Goal: Task Accomplishment & Management: Manage account settings

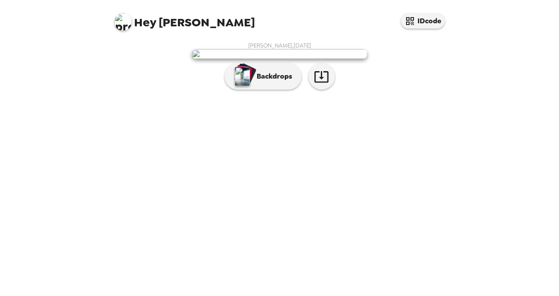
scroll to position [21, 0]
click at [251, 94] on div "[PERSON_NAME] , [DATE] Backdrops" at bounding box center [279, 68] width 334 height 52
click at [252, 82] on p "Backdrops" at bounding box center [272, 76] width 40 height 11
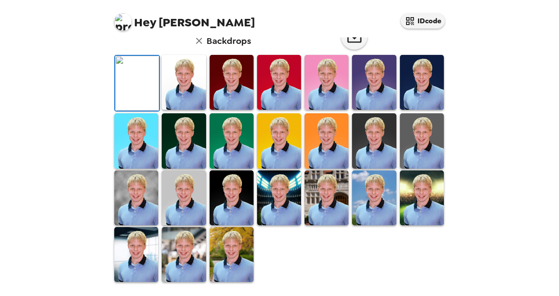
scroll to position [109, 0]
click at [184, 110] on img at bounding box center [184, 82] width 44 height 55
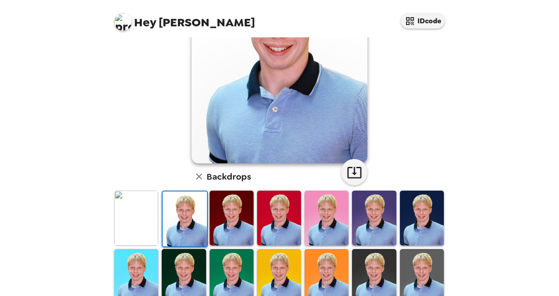
scroll to position [110, 0]
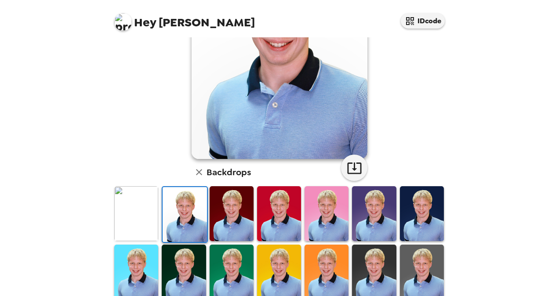
click at [223, 215] on img at bounding box center [232, 213] width 44 height 55
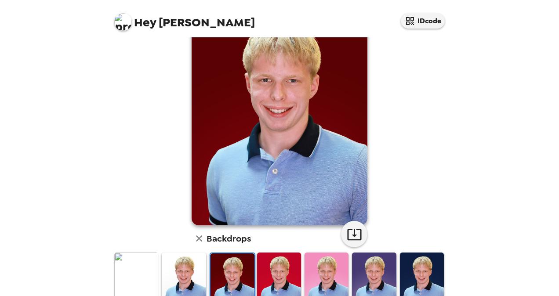
scroll to position [40, 0]
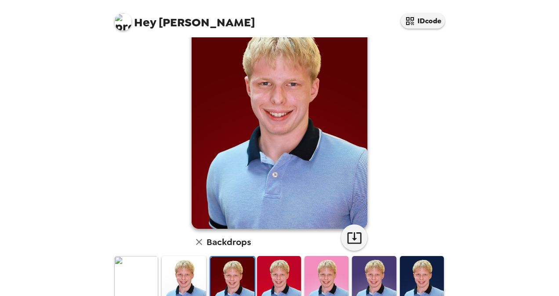
click at [378, 275] on img at bounding box center [374, 283] width 44 height 55
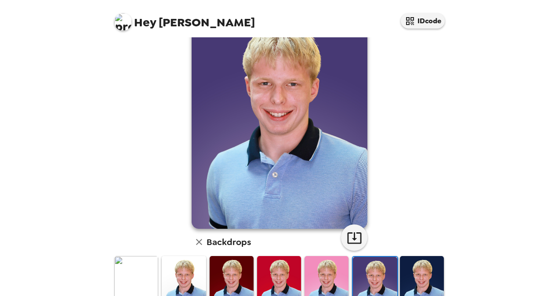
click at [430, 269] on img at bounding box center [422, 283] width 44 height 55
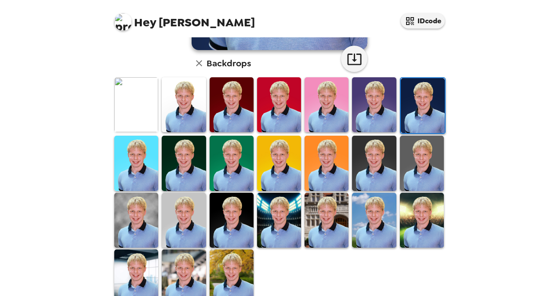
scroll to position [217, 0]
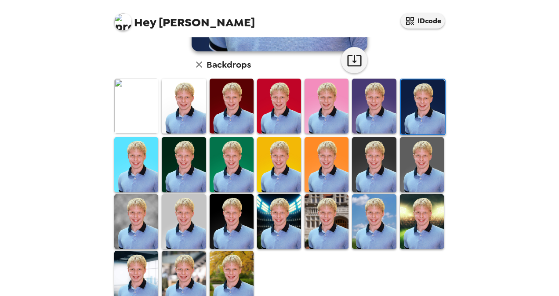
click at [235, 218] on img at bounding box center [232, 221] width 44 height 55
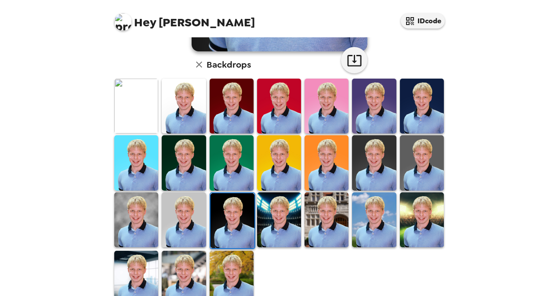
click at [145, 210] on img at bounding box center [136, 219] width 44 height 55
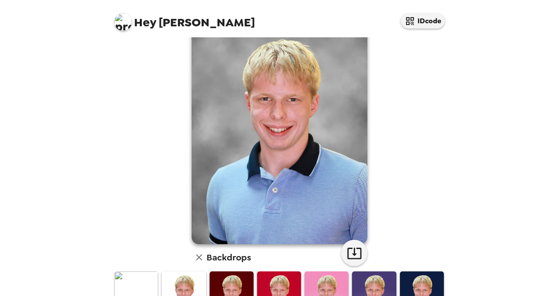
scroll to position [25, 0]
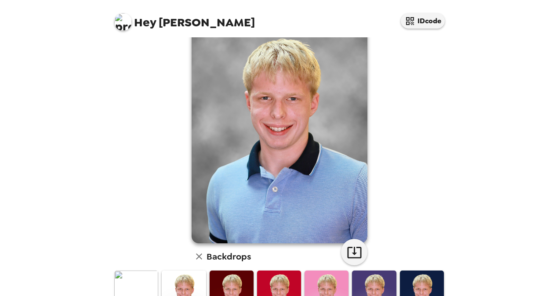
drag, startPoint x: 447, startPoint y: 86, endPoint x: 445, endPoint y: 120, distance: 34.8
click at [445, 120] on div "[PERSON_NAME] , [DATE] Backdrops" at bounding box center [279, 257] width 351 height 491
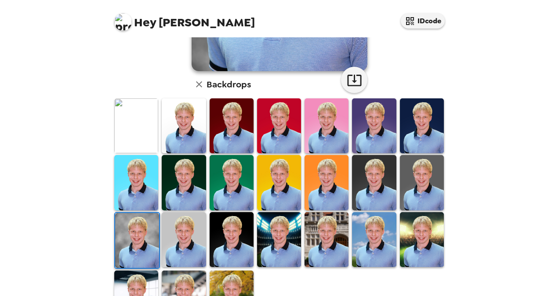
scroll to position [199, 0]
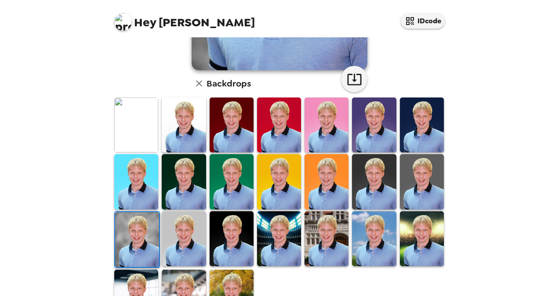
click at [375, 232] on img at bounding box center [374, 238] width 44 height 55
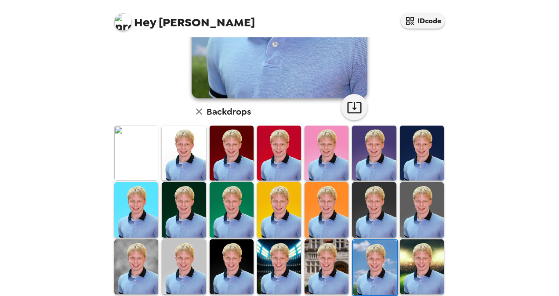
scroll to position [171, 0]
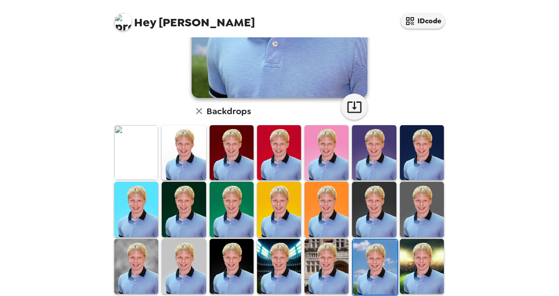
click at [331, 268] on img at bounding box center [326, 266] width 44 height 55
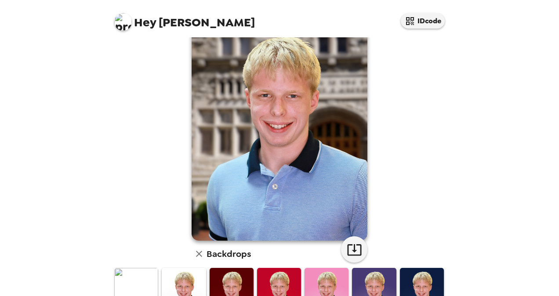
scroll to position [218, 0]
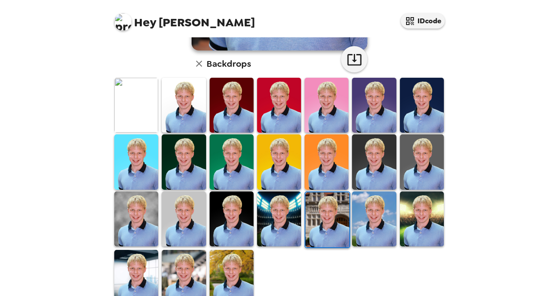
click at [184, 269] on img at bounding box center [184, 277] width 44 height 55
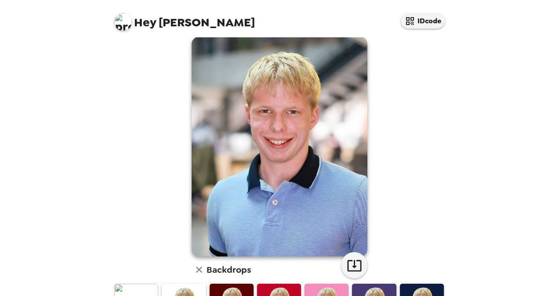
scroll to position [236, 0]
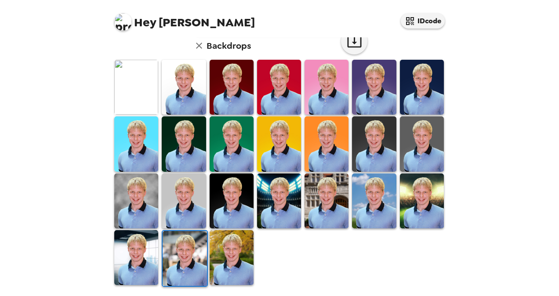
click at [136, 264] on img at bounding box center [136, 257] width 44 height 55
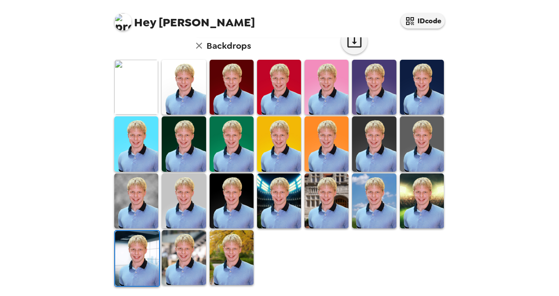
click at [228, 259] on img at bounding box center [232, 257] width 44 height 55
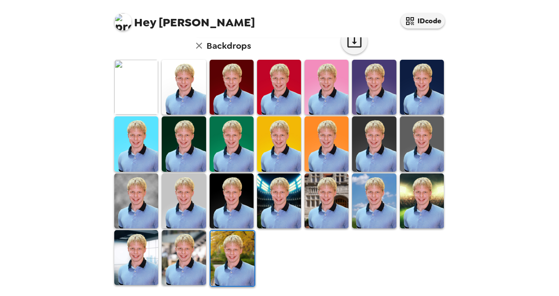
click at [424, 199] on img at bounding box center [422, 201] width 44 height 55
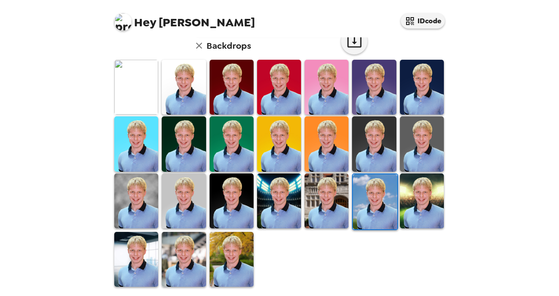
click at [226, 206] on img at bounding box center [232, 201] width 44 height 55
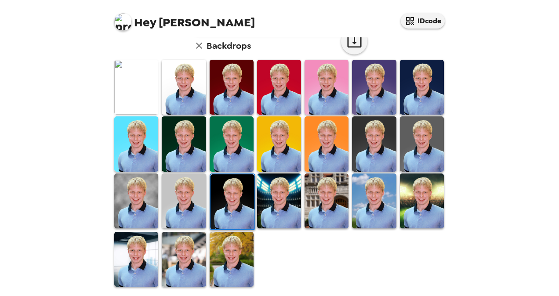
click at [179, 213] on img at bounding box center [184, 201] width 44 height 55
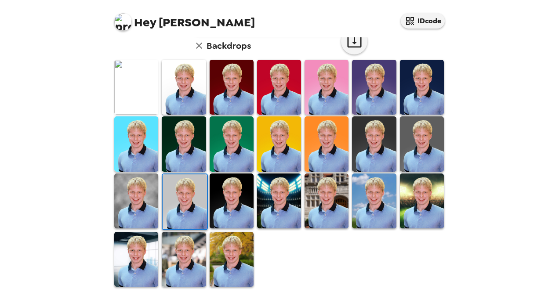
click at [257, 196] on img at bounding box center [279, 201] width 44 height 55
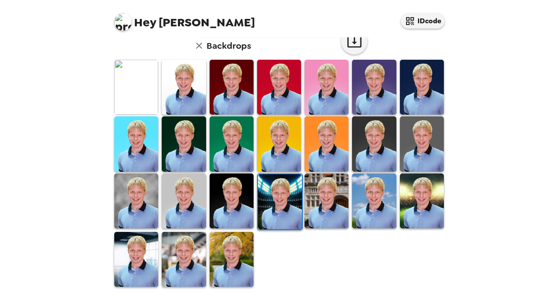
click at [240, 137] on img at bounding box center [232, 143] width 44 height 55
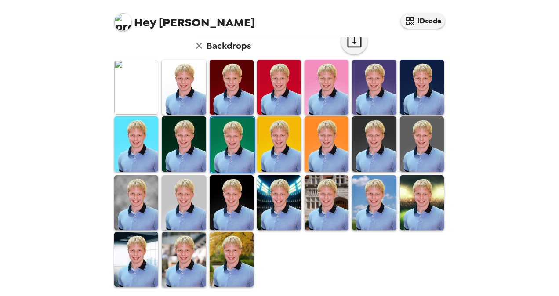
click at [225, 252] on img at bounding box center [232, 259] width 44 height 55
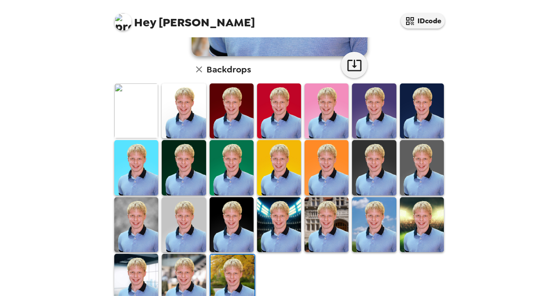
scroll to position [212, 0]
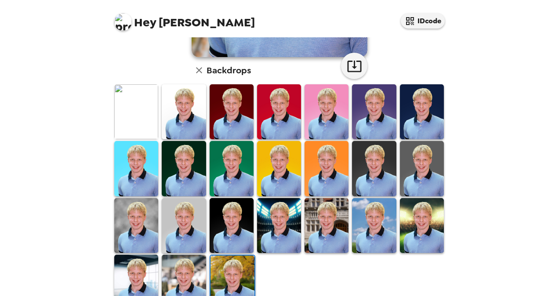
click at [352, 223] on img at bounding box center [374, 225] width 44 height 55
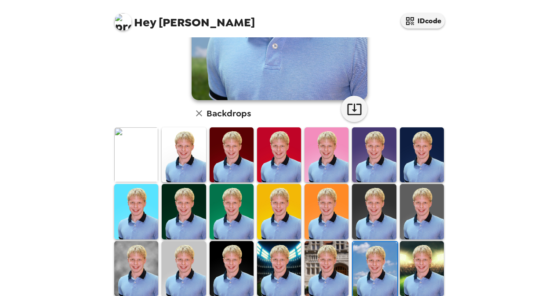
scroll to position [168, 0]
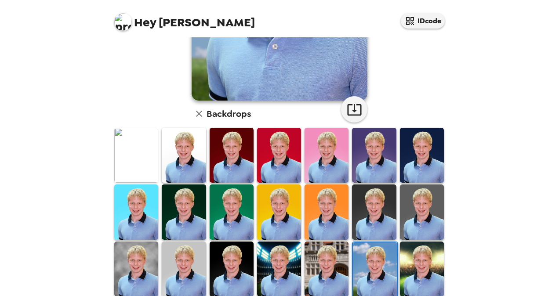
click at [333, 255] on img at bounding box center [326, 269] width 44 height 55
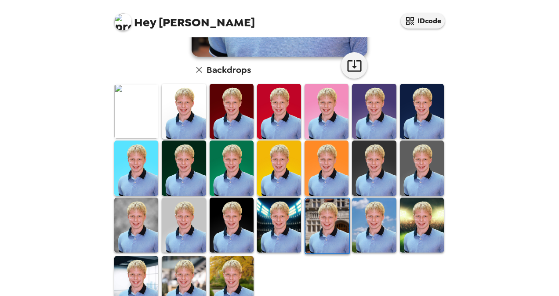
scroll to position [229, 0]
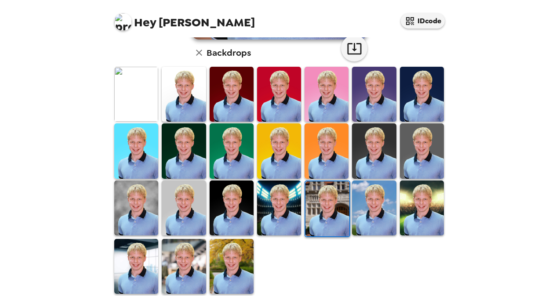
click at [215, 250] on img at bounding box center [232, 266] width 44 height 55
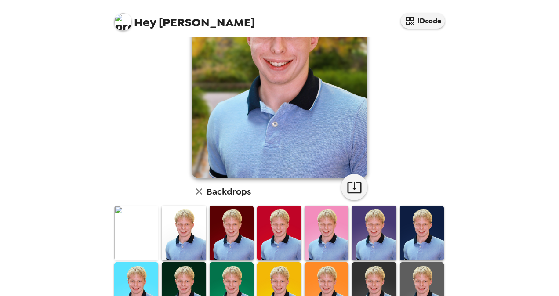
scroll to position [0, 0]
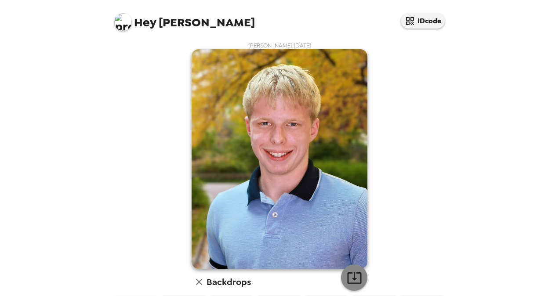
click at [349, 265] on button "button" at bounding box center [354, 277] width 26 height 26
click at [260, 34] on div "Hey Spencer IDcode" at bounding box center [279, 18] width 351 height 37
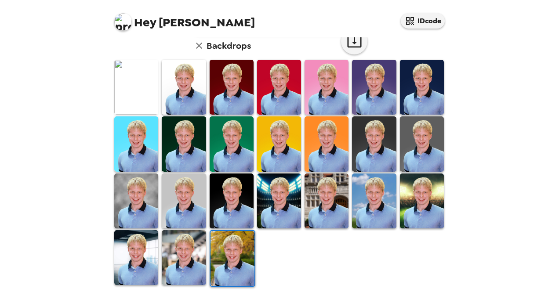
click at [335, 189] on img at bounding box center [326, 201] width 44 height 55
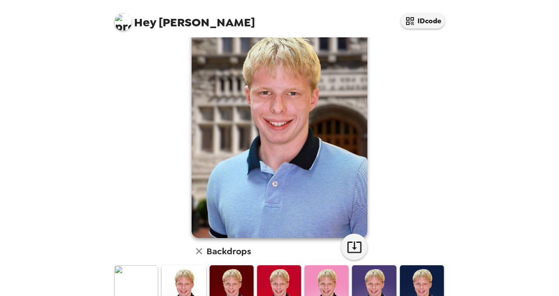
scroll to position [0, 0]
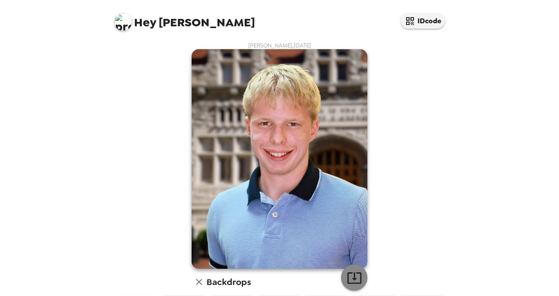
click at [356, 275] on icon "button" at bounding box center [354, 277] width 15 height 15
